Goal: Task Accomplishment & Management: Use online tool/utility

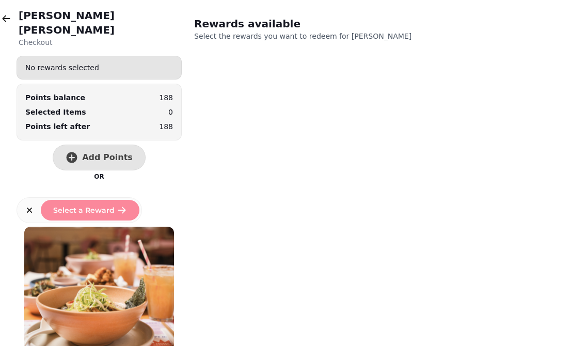
click at [14, 15] on button "button" at bounding box center [6, 18] width 21 height 21
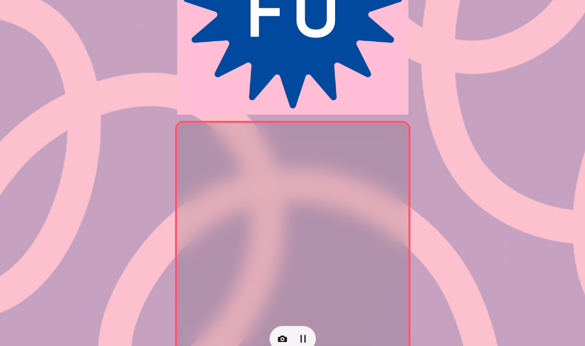
scroll to position [154, 0]
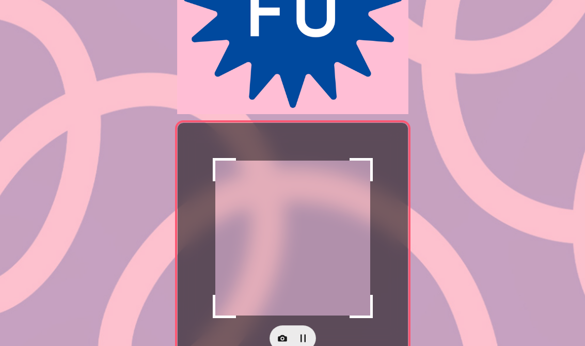
click at [280, 334] on icon "button" at bounding box center [282, 338] width 10 height 10
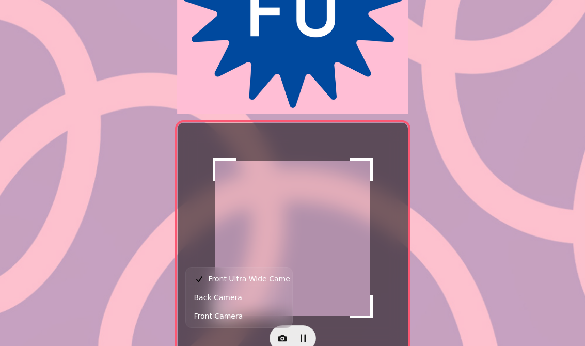
click at [241, 295] on button "Back Camera" at bounding box center [239, 297] width 102 height 19
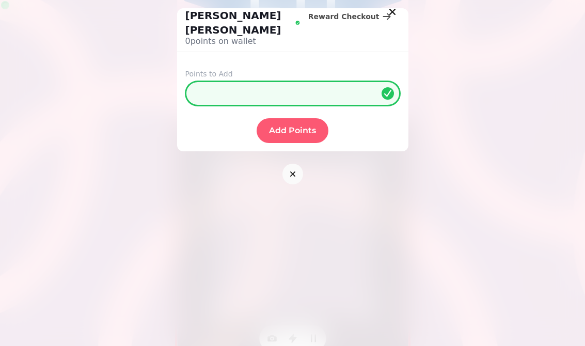
click at [362, 81] on input "*" at bounding box center [292, 93] width 215 height 25
type input "***"
click at [276, 118] on button "Add Points" at bounding box center [293, 130] width 72 height 25
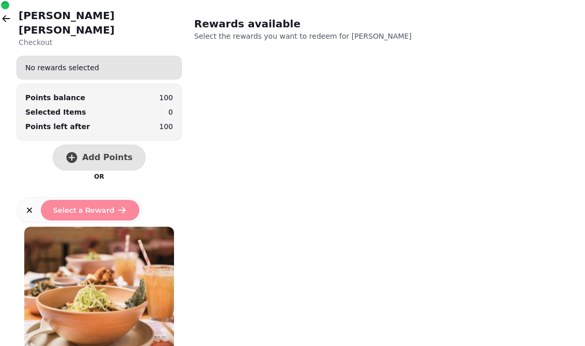
click at [15, 21] on button "button" at bounding box center [6, 18] width 21 height 21
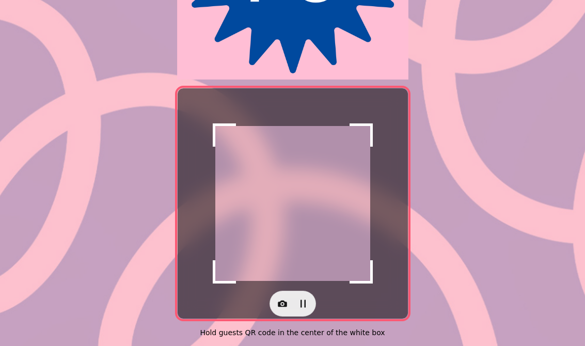
scroll to position [195, 0]
click at [277, 298] on icon "button" at bounding box center [282, 303] width 10 height 10
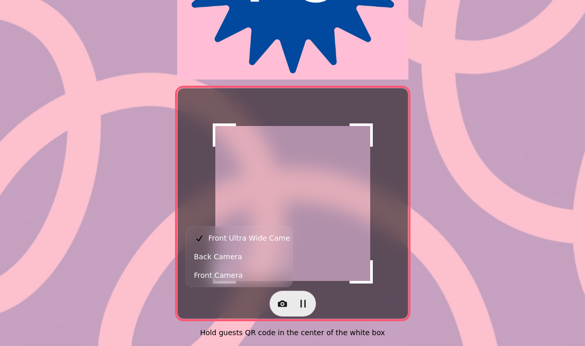
click at [228, 257] on span "Back Camera" at bounding box center [218, 256] width 48 height 12
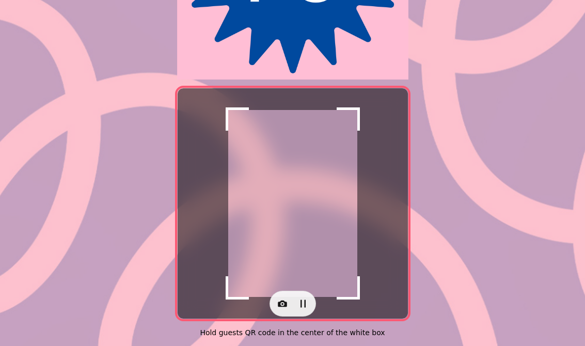
scroll to position [191, 0]
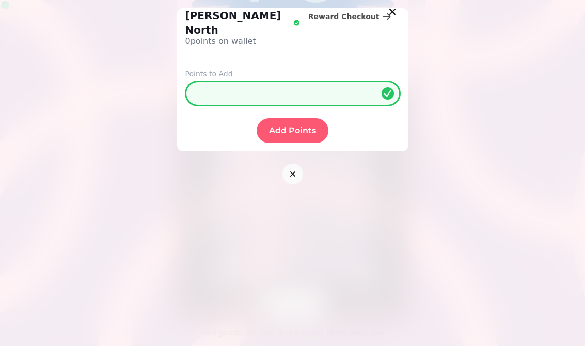
click at [292, 81] on input "*" at bounding box center [292, 93] width 215 height 25
type input "**"
click at [289, 126] on span "Add Points" at bounding box center [292, 130] width 47 height 8
